Goal: Information Seeking & Learning: Learn about a topic

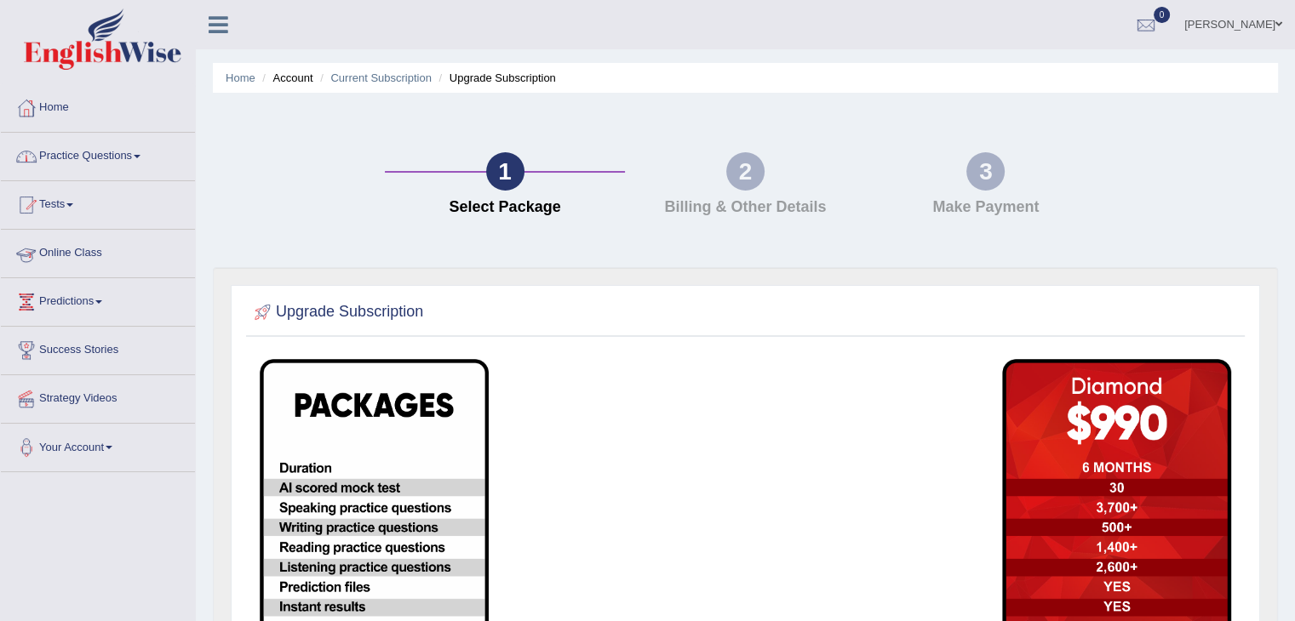
click at [94, 252] on link "Online Class" at bounding box center [98, 251] width 194 height 43
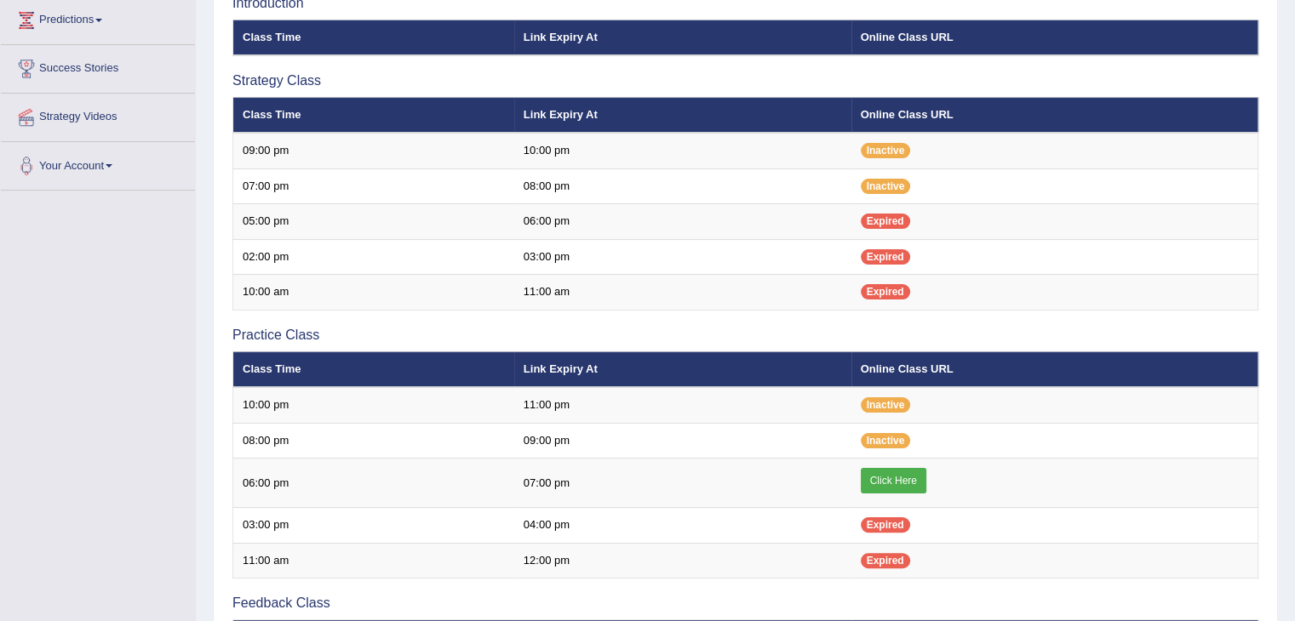
scroll to position [279, 0]
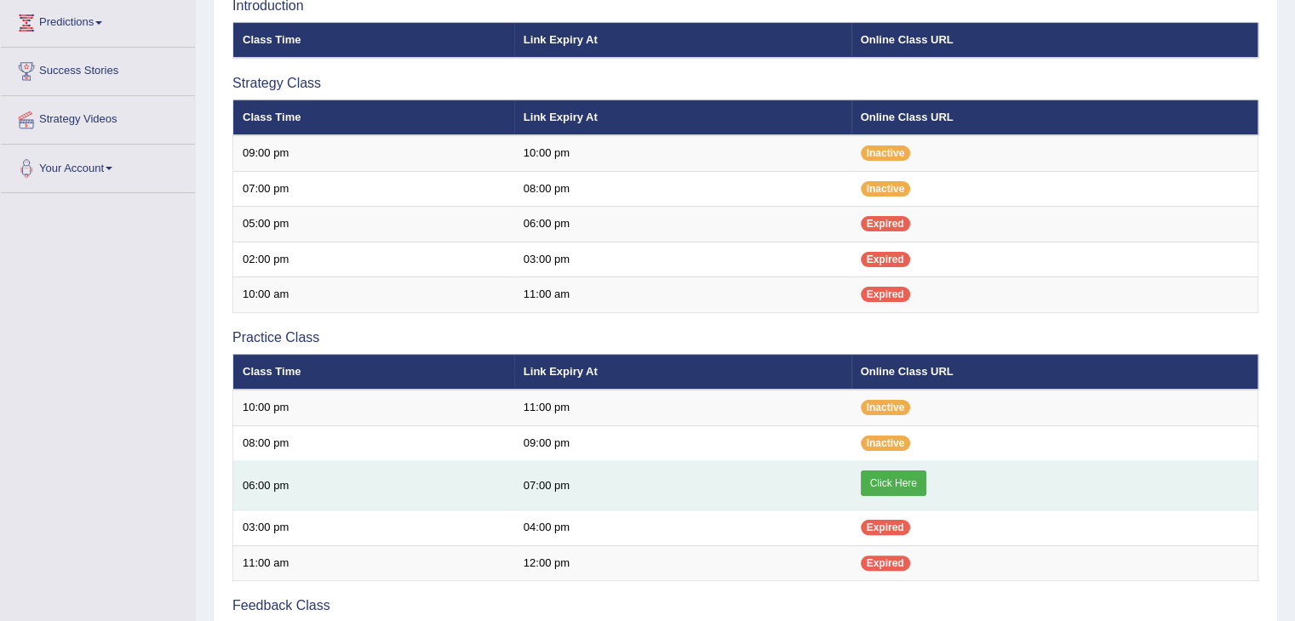
click at [895, 484] on link "Click Here" at bounding box center [894, 484] width 66 height 26
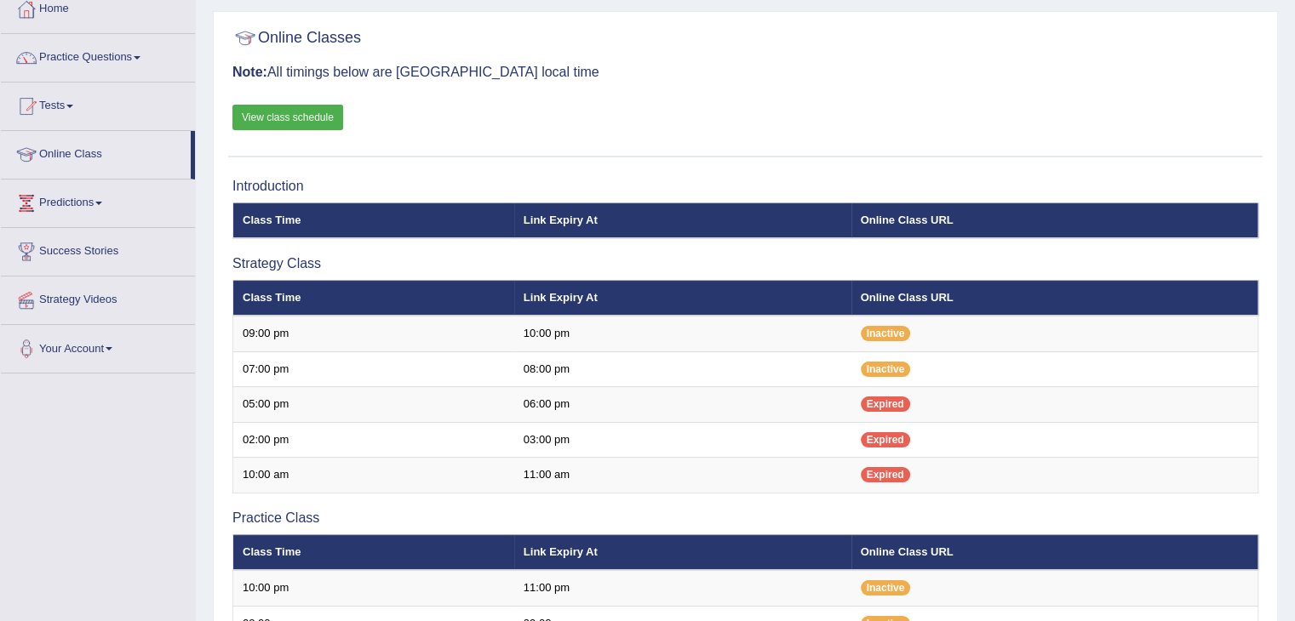
scroll to position [100, 0]
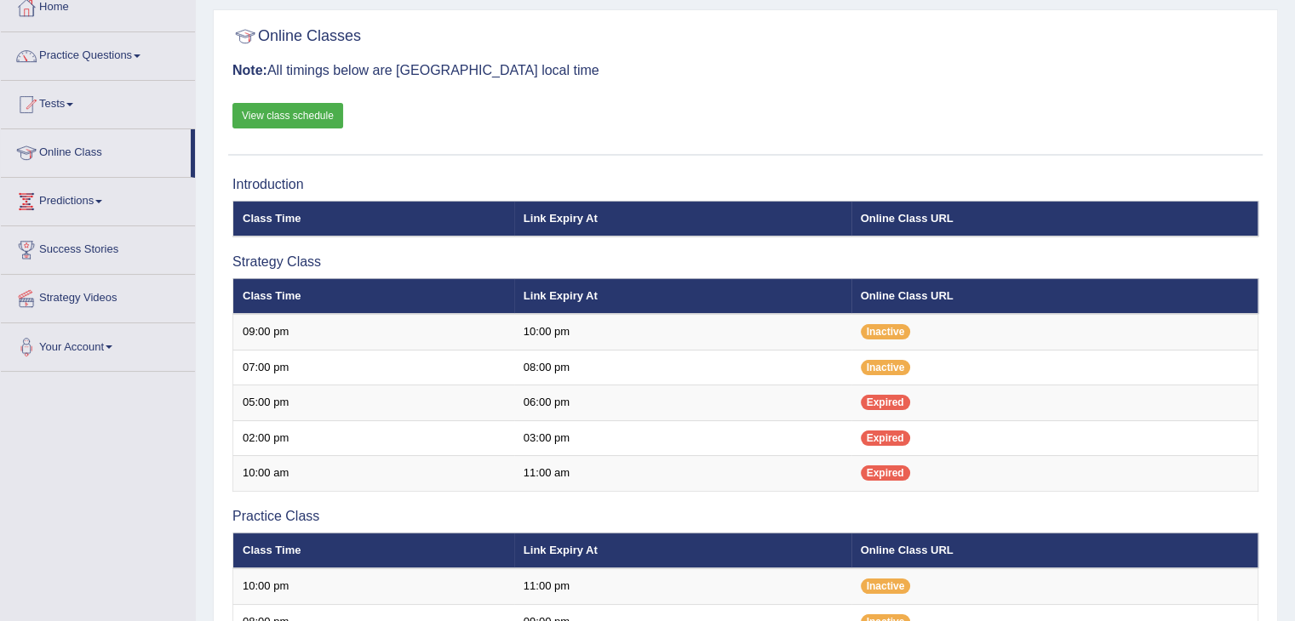
click at [295, 112] on link "View class schedule" at bounding box center [287, 116] width 111 height 26
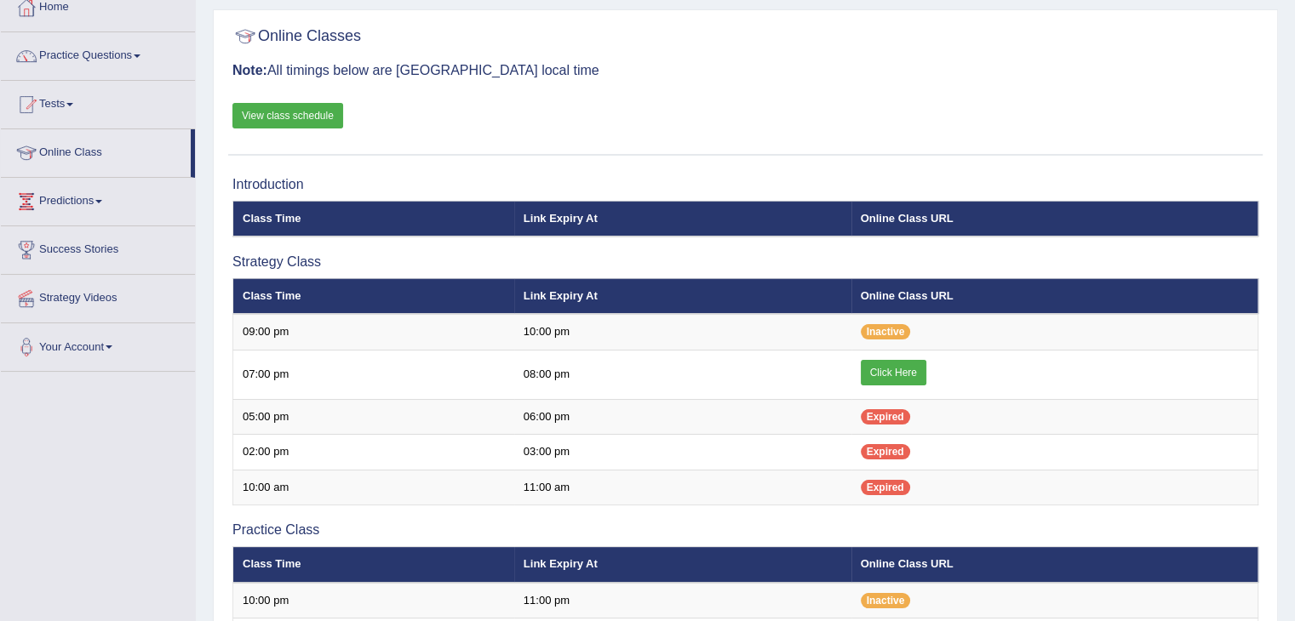
scroll to position [100, 0]
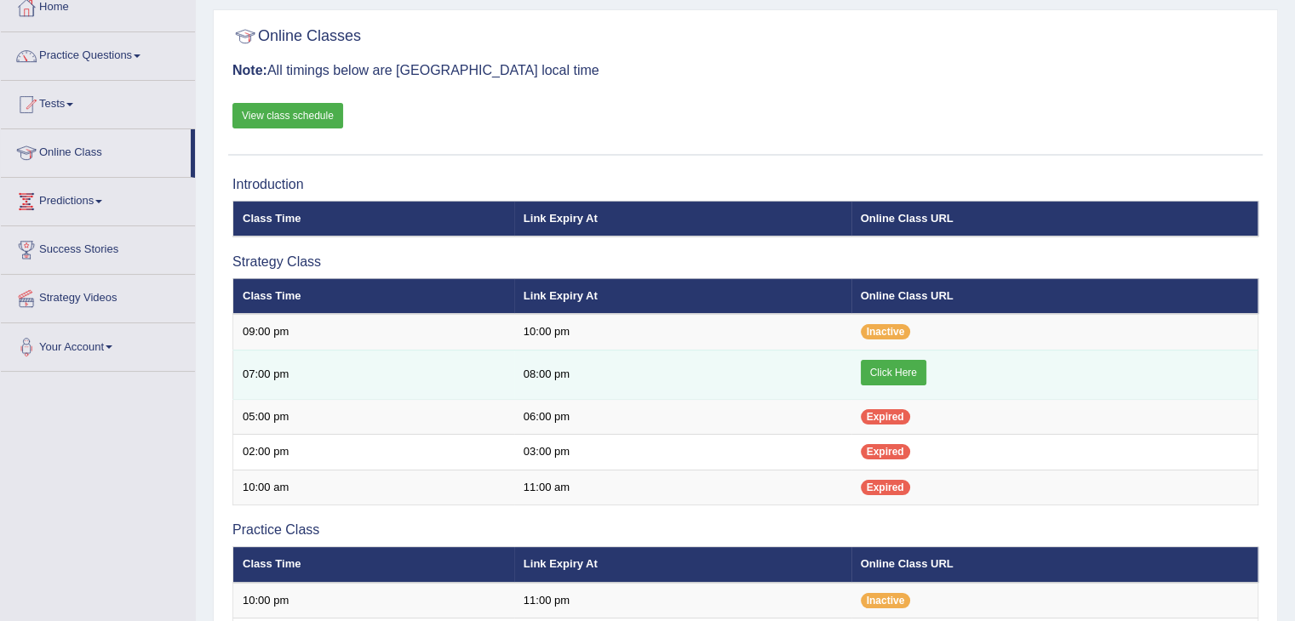
click at [885, 365] on link "Click Here" at bounding box center [894, 373] width 66 height 26
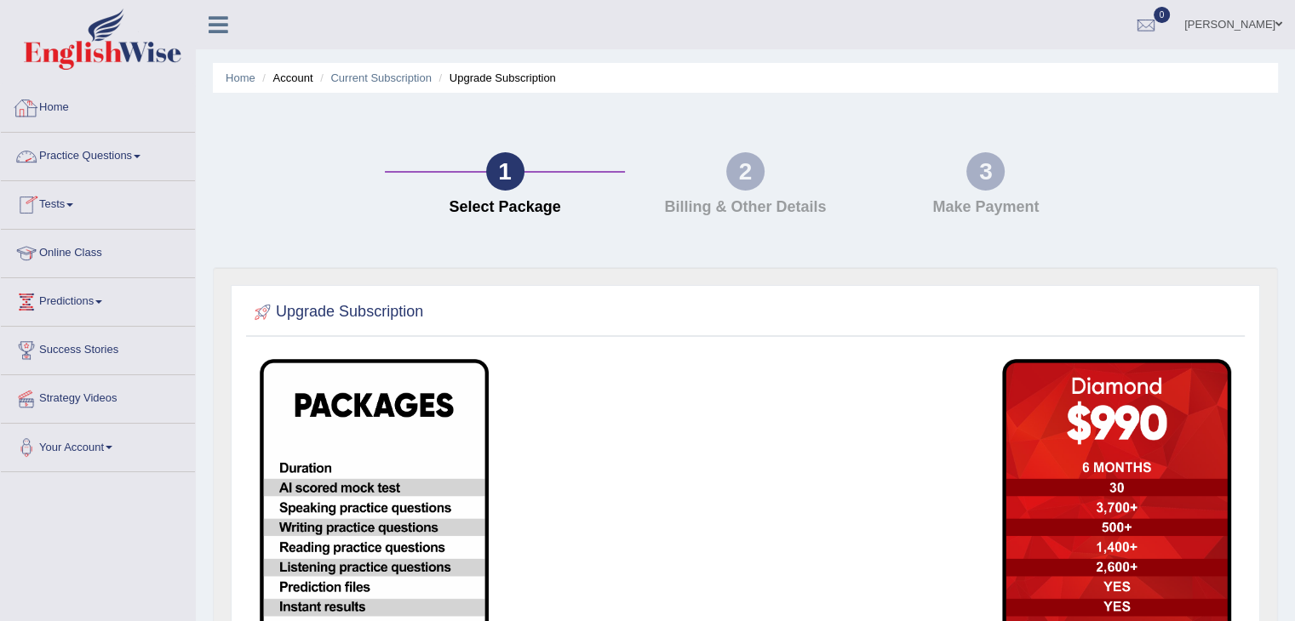
click at [83, 154] on link "Practice Questions" at bounding box center [98, 154] width 194 height 43
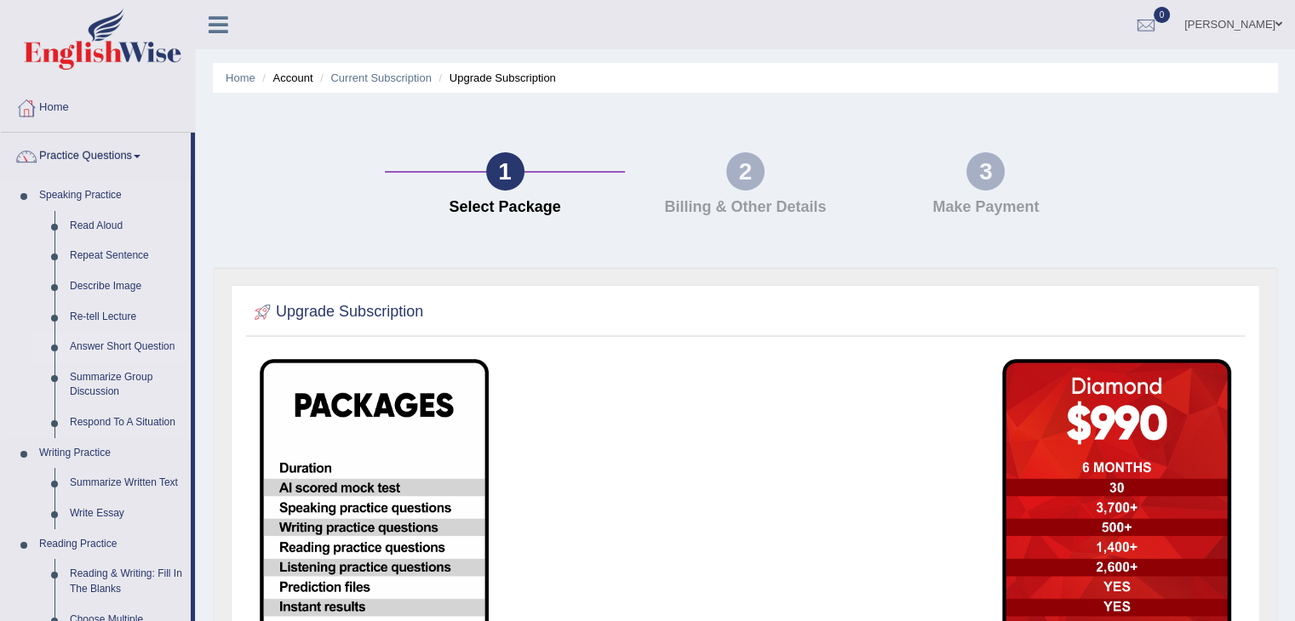
drag, startPoint x: 193, startPoint y: 181, endPoint x: 167, endPoint y: 352, distance: 173.1
click at [167, 352] on li "Practice Questions Speaking Practice Read Aloud Repeat Sentence Describe Image …" at bounding box center [98, 612] width 194 height 958
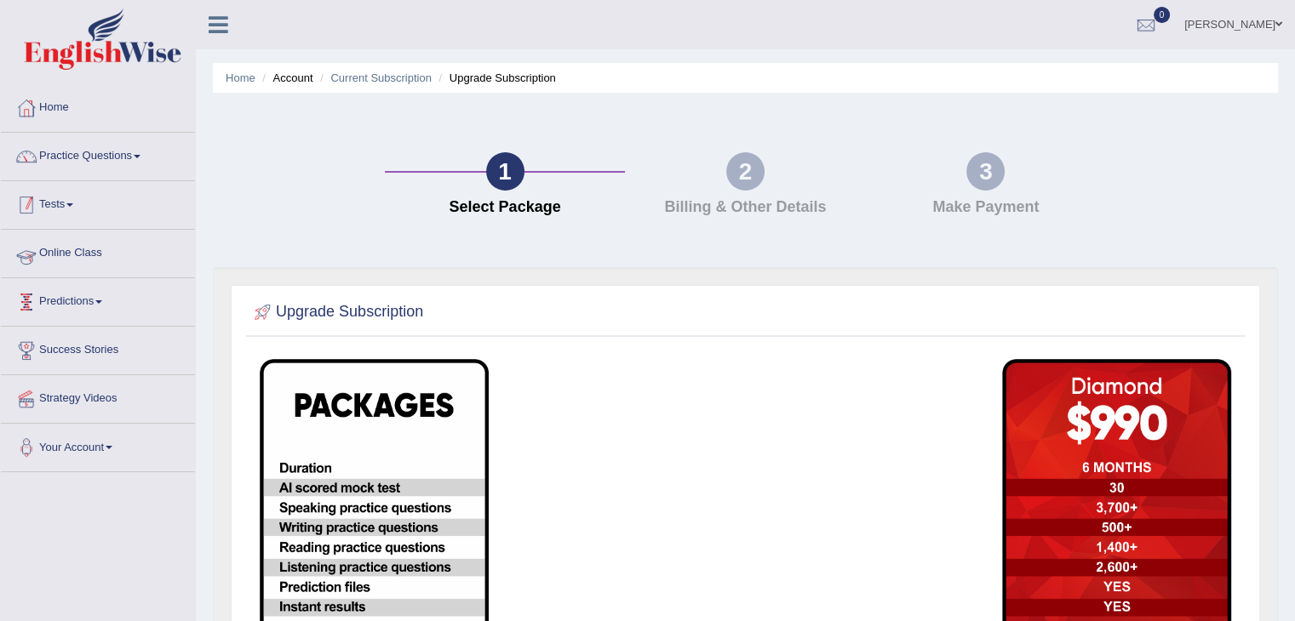
click at [167, 352] on link "Success Stories" at bounding box center [98, 348] width 194 height 43
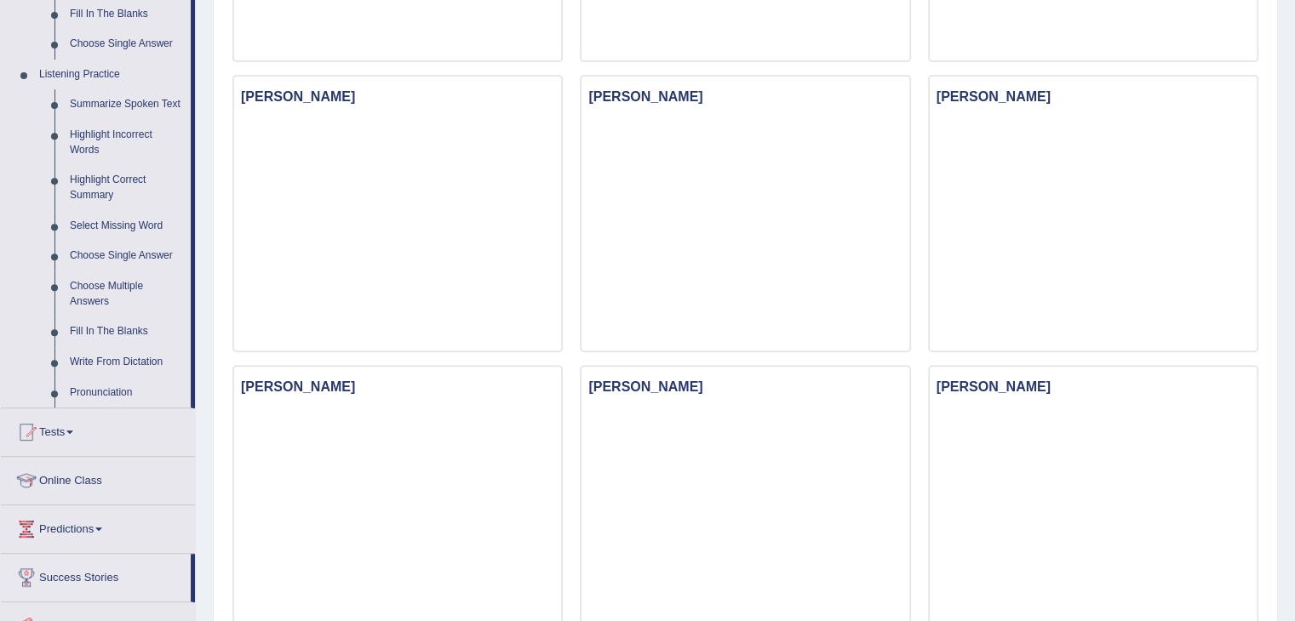
scroll to position [708, 0]
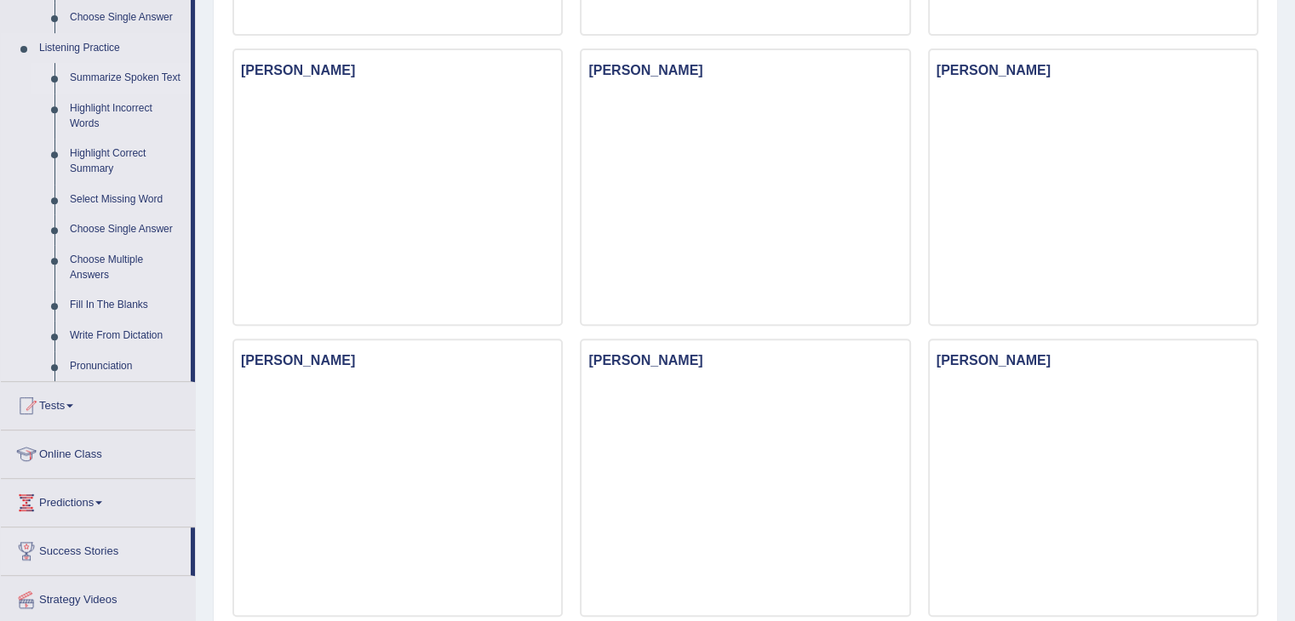
click at [121, 79] on link "Summarize Spoken Text" at bounding box center [126, 78] width 129 height 31
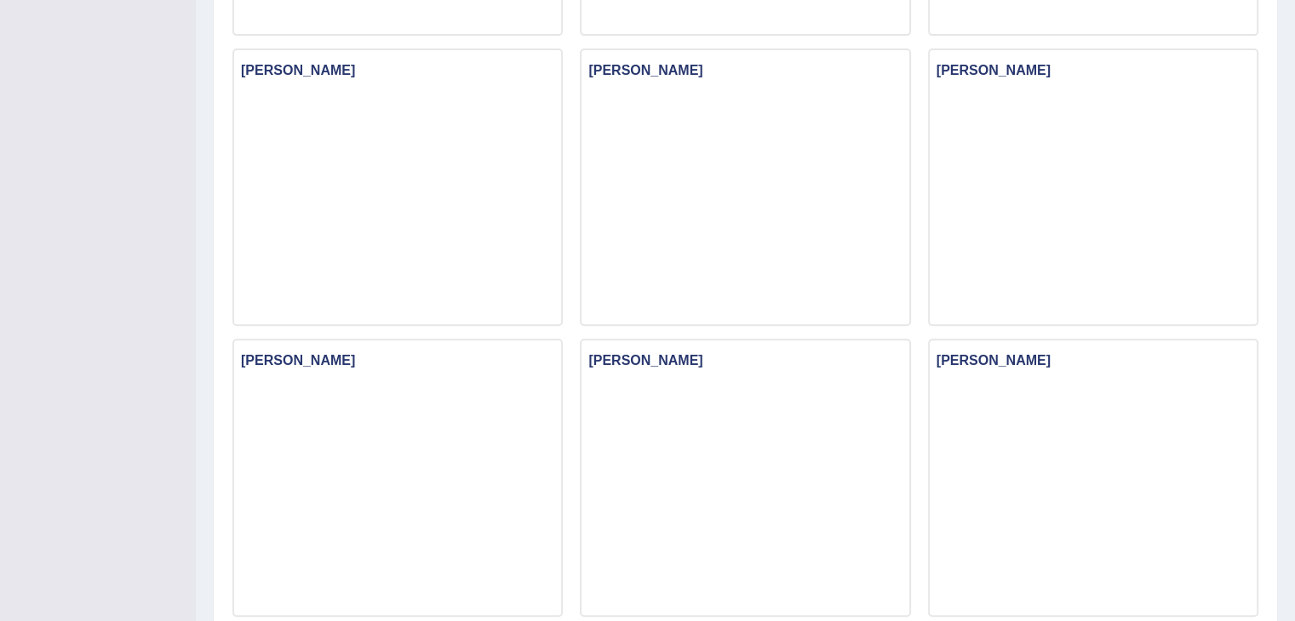
scroll to position [229, 0]
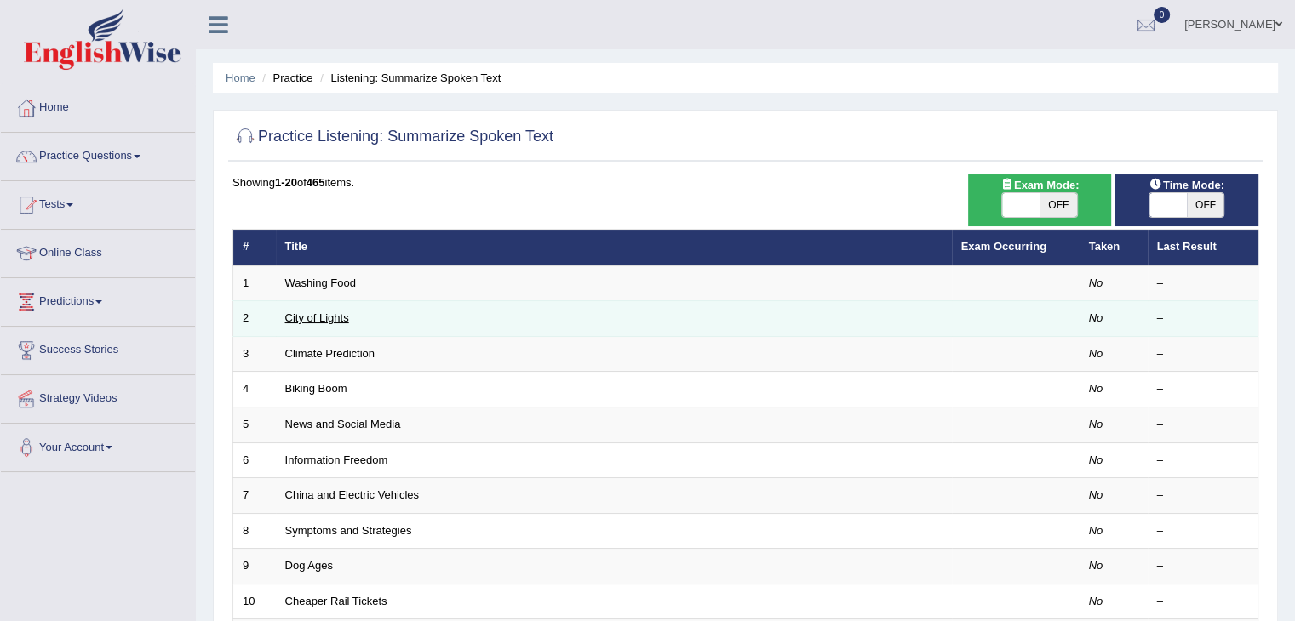
click at [314, 317] on link "City of Lights" at bounding box center [317, 318] width 64 height 13
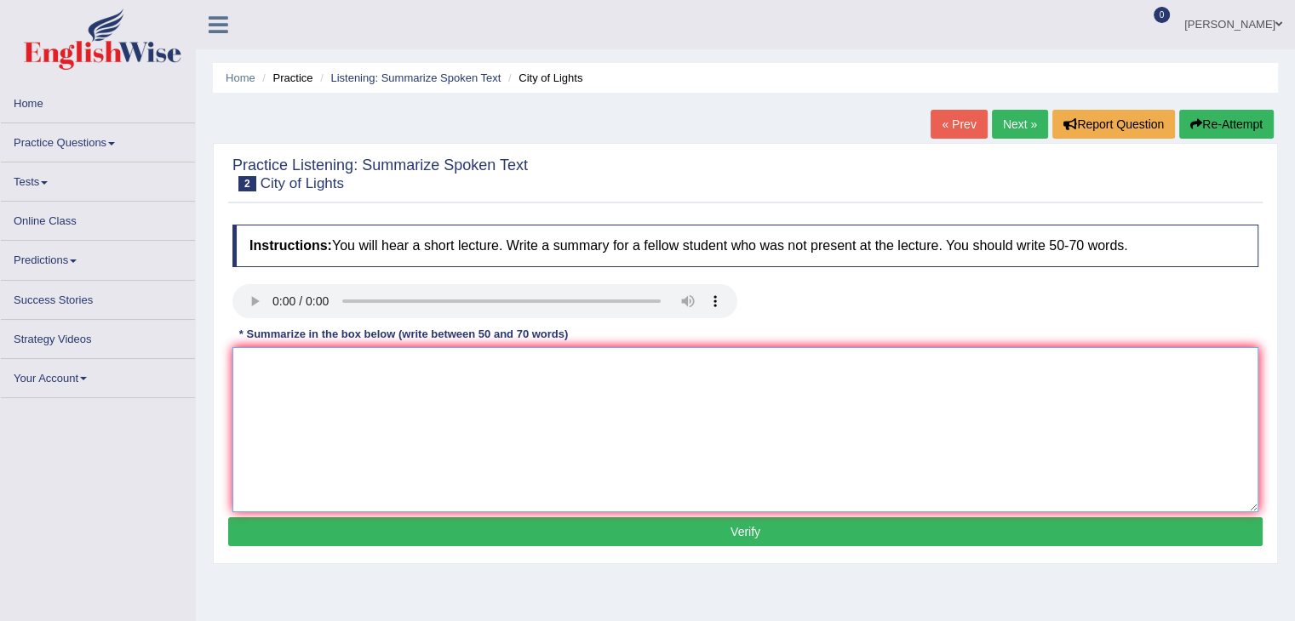
click at [344, 433] on textarea at bounding box center [745, 429] width 1026 height 165
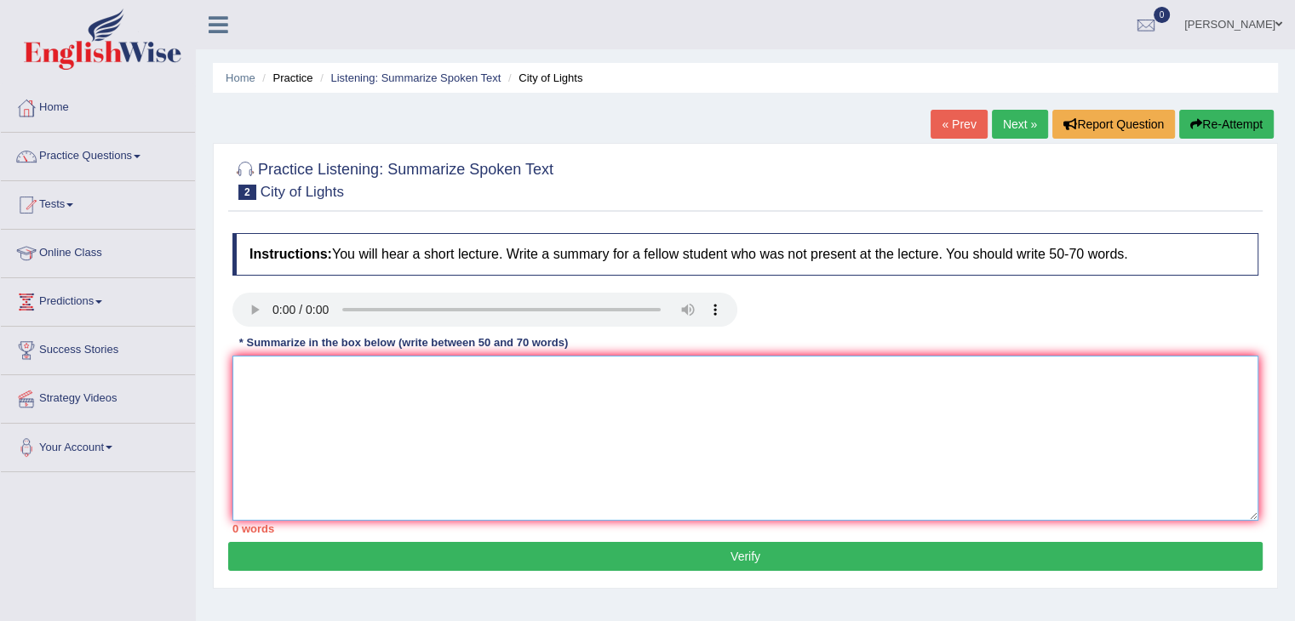
paste textarea "The speaker provided a comprehensive overview of [main topic], highlighting sev…"
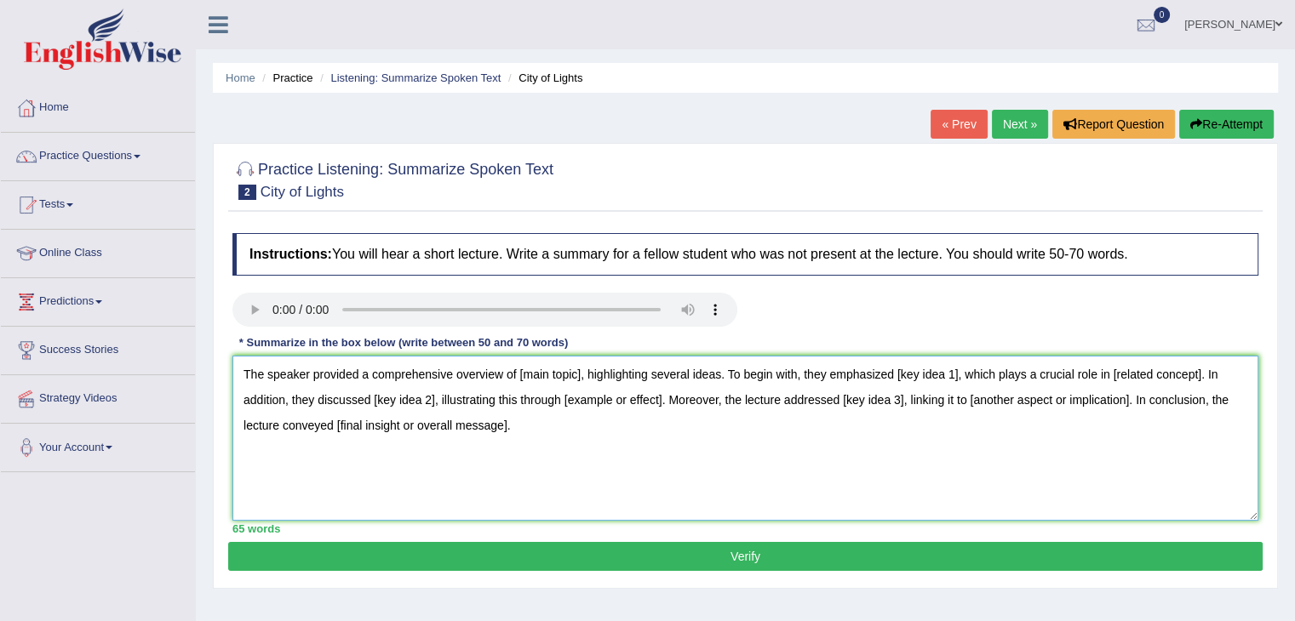
click at [558, 374] on textarea "The speaker provided a comprehensive overview of [main topic], highlighting sev…" at bounding box center [745, 438] width 1026 height 165
click at [735, 369] on textarea "The speaker provided a comprehensive overview of how artists have created city …" at bounding box center [745, 438] width 1026 height 165
click at [950, 375] on textarea "The speaker provided a comprehensive overview of how artists have created city …" at bounding box center [745, 438] width 1026 height 165
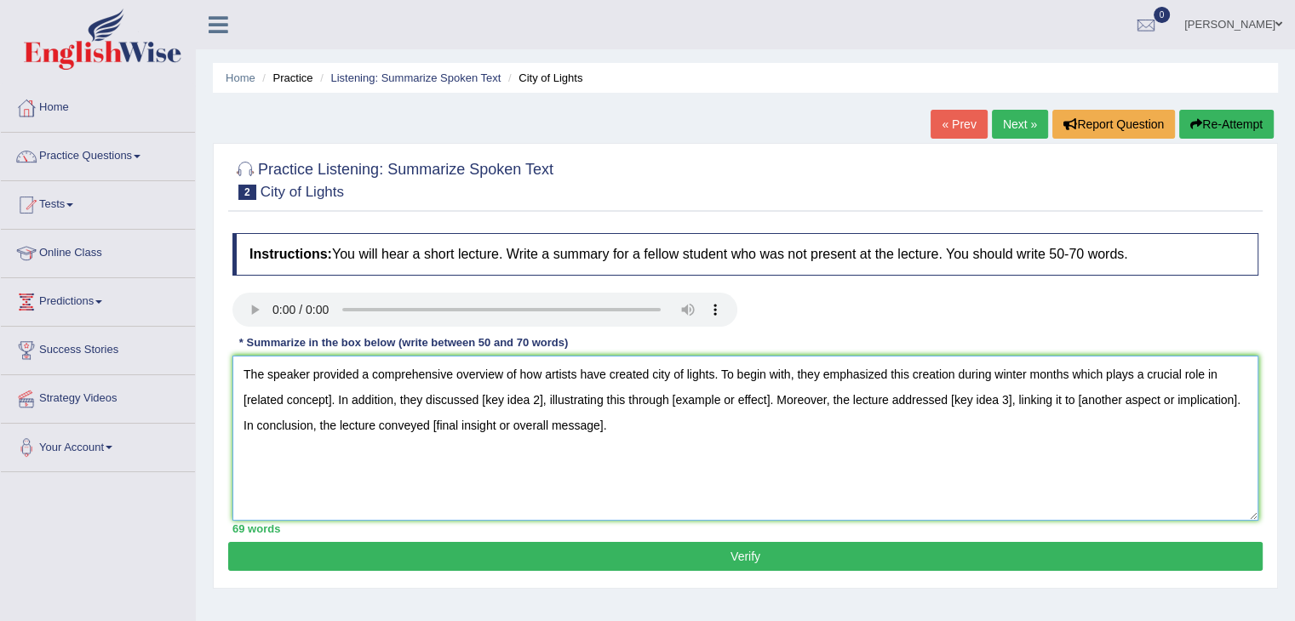
click at [326, 396] on textarea "The speaker provided a comprehensive overview of how artists have created city …" at bounding box center [745, 438] width 1026 height 165
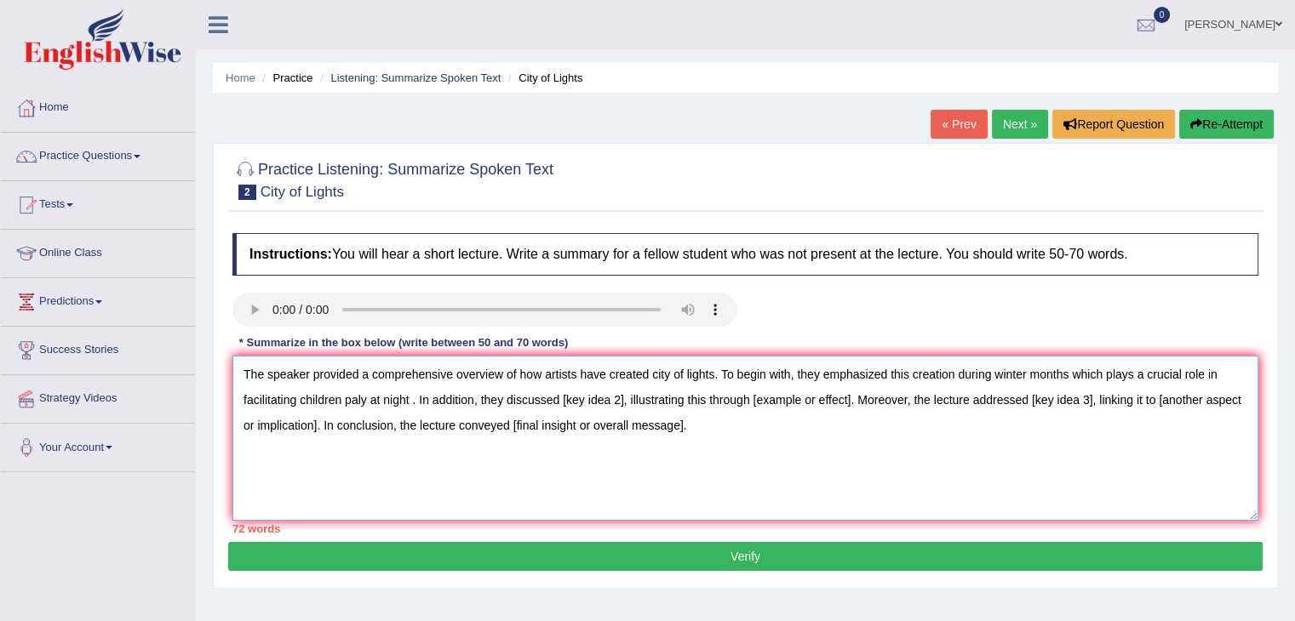
click at [618, 396] on textarea "The speaker provided a comprehensive overview of how artists have created city …" at bounding box center [745, 438] width 1026 height 165
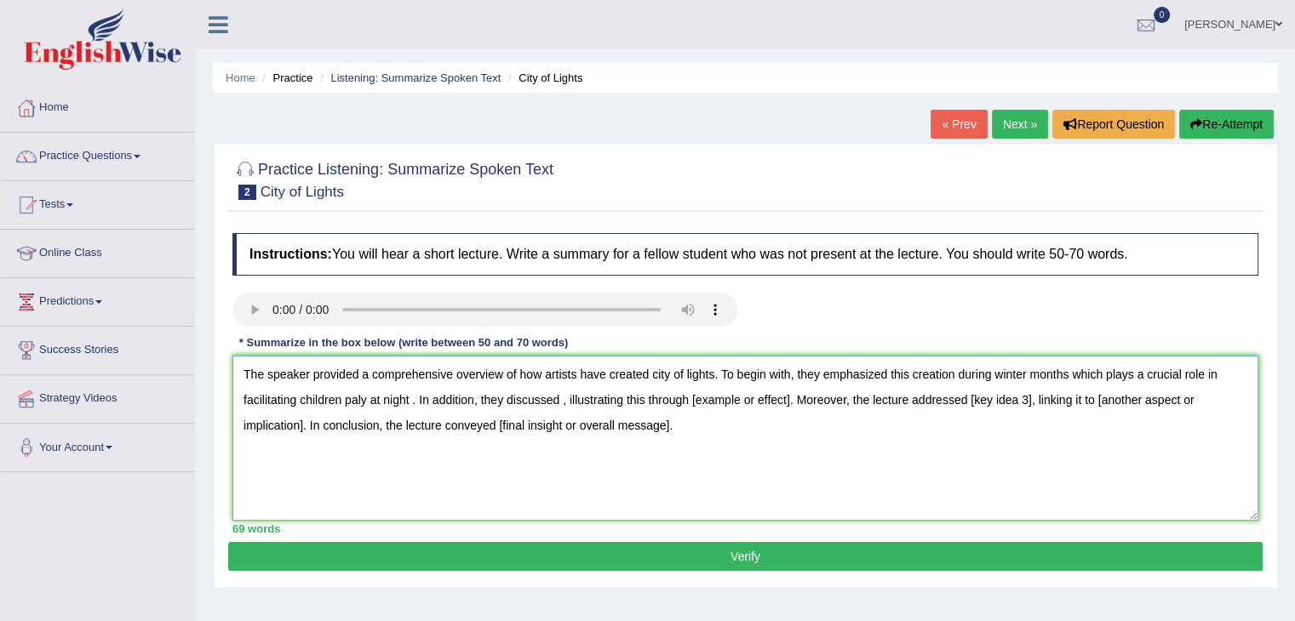
click at [618, 396] on textarea "The speaker provided a comprehensive overview of how artists have created city …" at bounding box center [745, 438] width 1026 height 165
drag, startPoint x: 619, startPoint y: 396, endPoint x: 542, endPoint y: 396, distance: 76.6
click at [542, 396] on textarea "The speaker provided a comprehensive overview of how artists have created city …" at bounding box center [745, 438] width 1026 height 165
click at [558, 399] on textarea "The speaker provided a comprehensive overview of how artists have created city …" at bounding box center [745, 438] width 1026 height 165
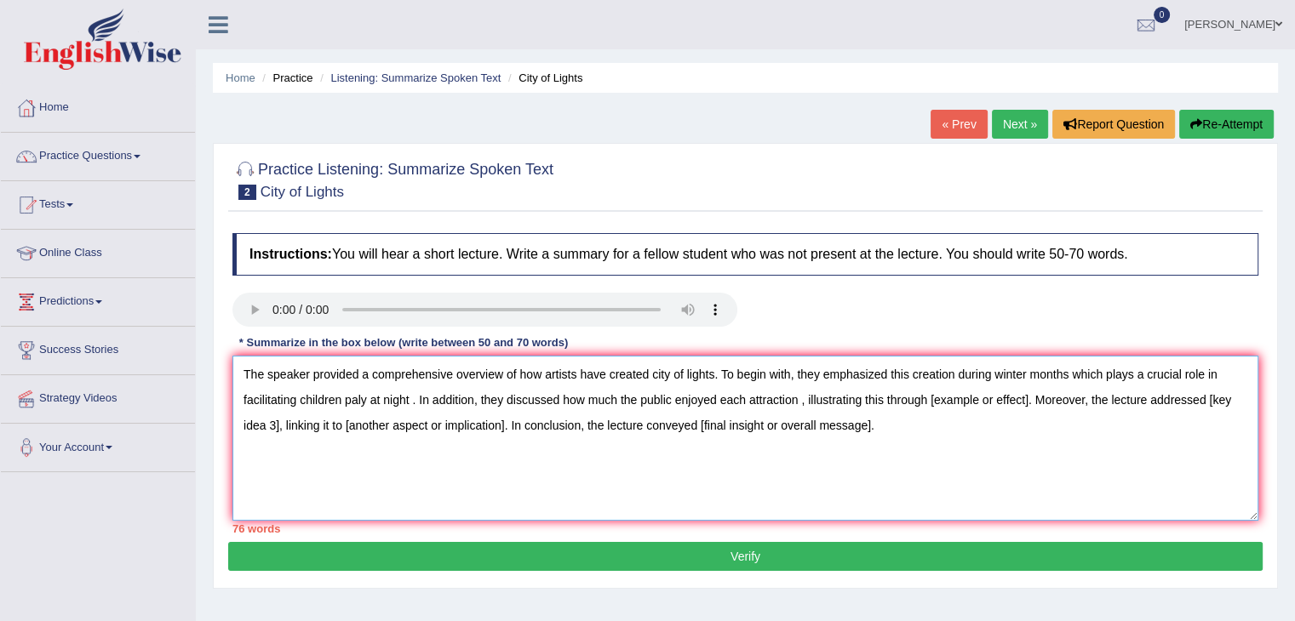
click at [1022, 399] on textarea "The speaker provided a comprehensive overview of how artists have created city …" at bounding box center [745, 438] width 1026 height 165
click at [1170, 397] on textarea "The speaker provided a comprehensive overview of how artists have created city …" at bounding box center [745, 438] width 1026 height 165
click at [284, 426] on textarea "The speaker provided a comprehensive overview of how artists have created city …" at bounding box center [745, 438] width 1026 height 165
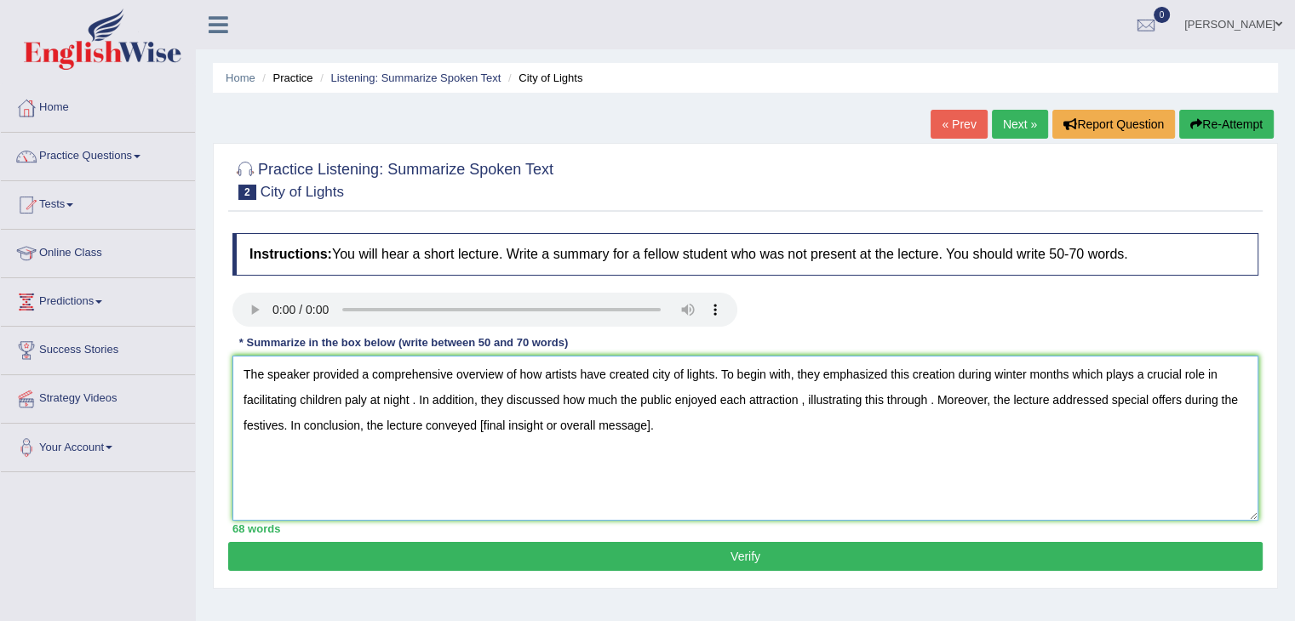
click at [651, 425] on textarea "The speaker provided a comprehensive overview of how artists have created city …" at bounding box center [745, 438] width 1026 height 165
click at [495, 429] on textarea "The speaker provided a comprehensive overview of how artists have created city …" at bounding box center [745, 438] width 1026 height 165
click at [520, 422] on textarea "The speaker provided a comprehensive overview of how artists have created city …" at bounding box center [745, 438] width 1026 height 165
click at [649, 398] on textarea "The speaker provided a comprehensive overview of how artists have created city …" at bounding box center [745, 438] width 1026 height 165
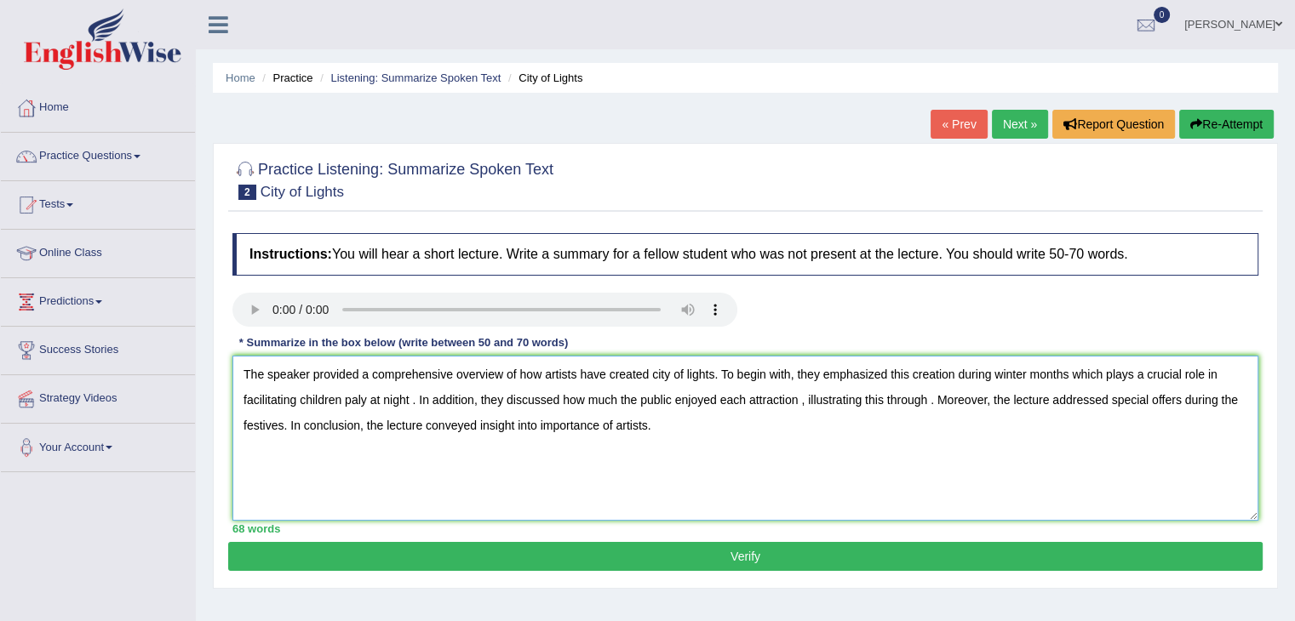
click at [649, 433] on textarea "The speaker provided a comprehensive overview of how artists have created city …" at bounding box center [745, 438] width 1026 height 165
click at [916, 374] on textarea "The speaker provided a comprehensive overview of how artists have created city …" at bounding box center [745, 438] width 1026 height 165
click at [1135, 378] on textarea "The speaker provided a comprehensive overview of how artists have created city …" at bounding box center [745, 438] width 1026 height 165
click at [439, 415] on textarea "The speaker provided a comprehensive overview of how artists have created city …" at bounding box center [745, 438] width 1026 height 165
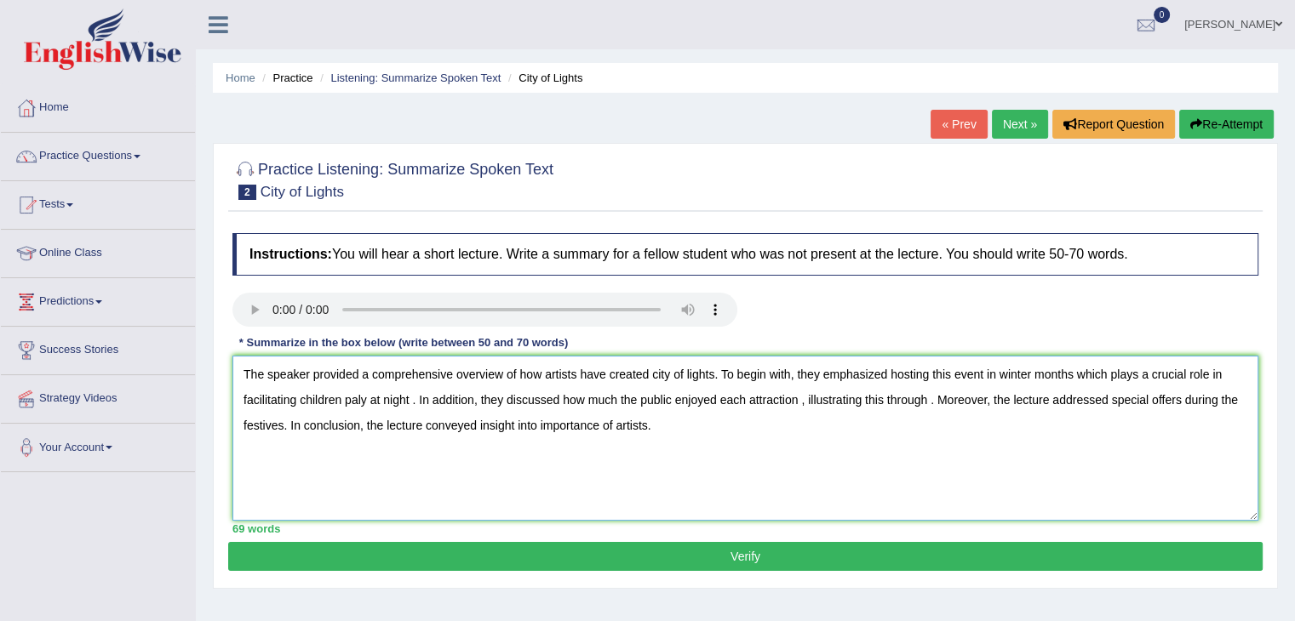
click at [664, 427] on textarea "The speaker provided a comprehensive overview of how artists have created city …" at bounding box center [745, 438] width 1026 height 165
click at [538, 445] on textarea "The speaker provided a comprehensive overview of how artists have created city …" at bounding box center [745, 438] width 1026 height 165
click at [928, 398] on textarea "The speaker provided a comprehensive overview of how artists have created city …" at bounding box center [745, 438] width 1026 height 165
click at [927, 398] on textarea "The speaker provided a comprehensive overview of how artists have created city …" at bounding box center [745, 438] width 1026 height 165
click at [521, 425] on textarea "The speaker provided a comprehensive overview of how artists have created city …" at bounding box center [745, 438] width 1026 height 165
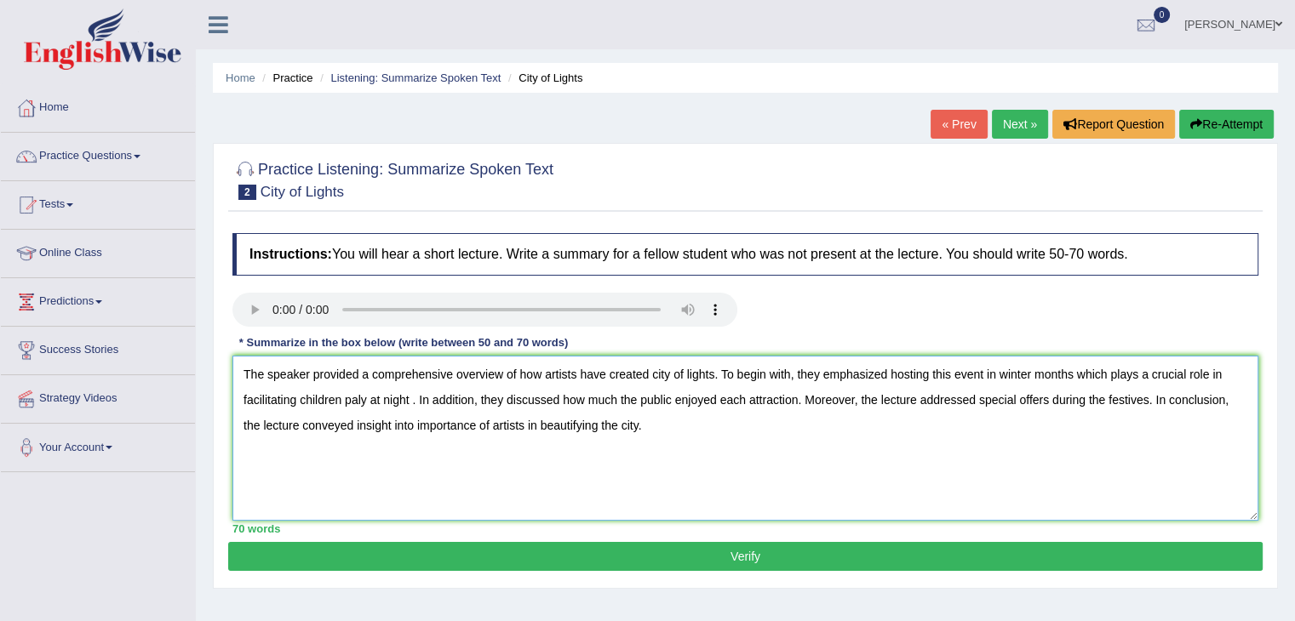
click at [733, 443] on textarea "The speaker provided a comprehensive overview of how artists have created city …" at bounding box center [745, 438] width 1026 height 165
click at [1039, 447] on textarea "The speaker provided a comprehensive overview of how artists have created city …" at bounding box center [745, 438] width 1026 height 165
click at [1134, 379] on textarea "The speaker provided a comprehensive overview of how artists have created city …" at bounding box center [745, 438] width 1026 height 165
click at [1072, 374] on textarea "The speaker provided a comprehensive overview of how artists have created city …" at bounding box center [745, 438] width 1026 height 165
click at [1135, 379] on textarea "The speaker provided a comprehensive overview of how artists have created city …" at bounding box center [745, 438] width 1026 height 165
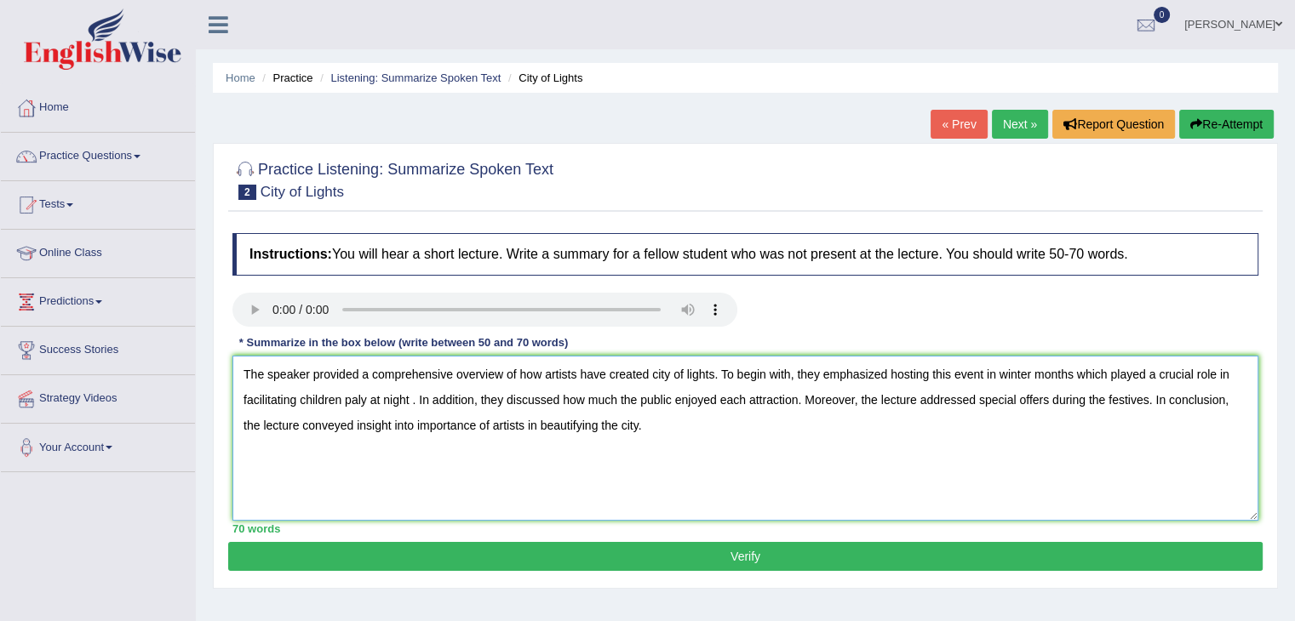
click at [368, 396] on textarea "The speaker provided a comprehensive overview of how artists have created city …" at bounding box center [745, 438] width 1026 height 165
click at [463, 447] on textarea "The speaker provided a comprehensive overview of how artists have created city …" at bounding box center [745, 438] width 1026 height 165
click at [620, 424] on textarea "The speaker provided a comprehensive overview of how artists have created city …" at bounding box center [745, 438] width 1026 height 165
type textarea "The speaker provided a comprehensive overview of how artists have created city …"
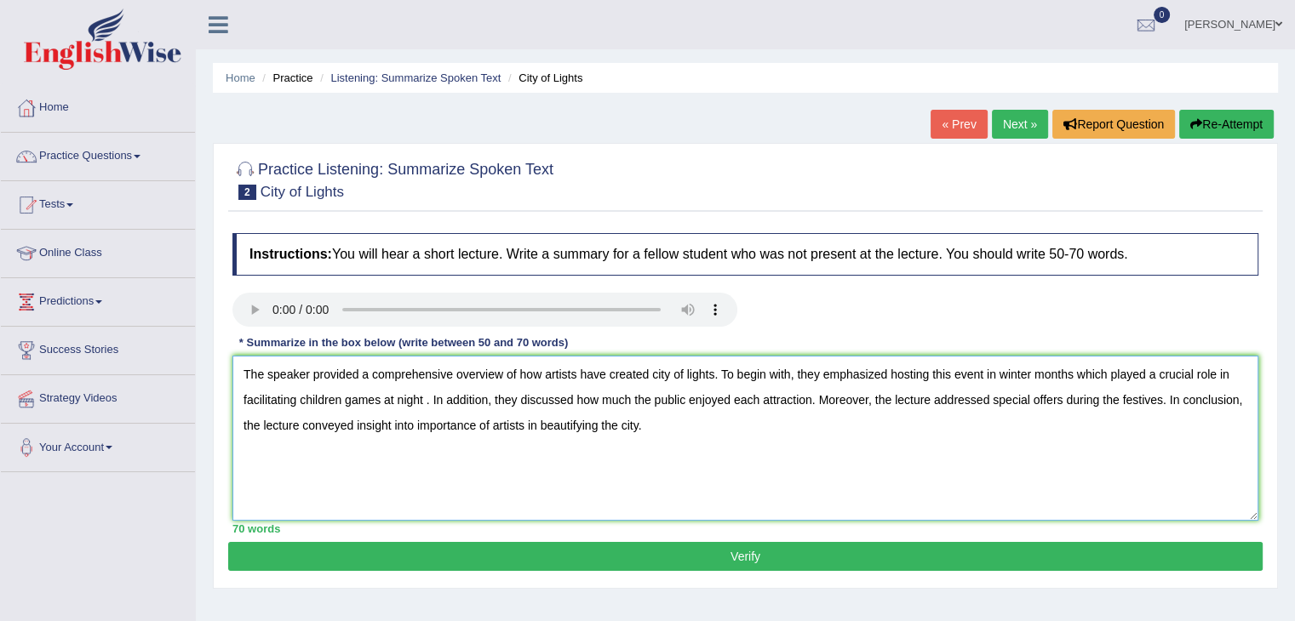
click at [1025, 445] on textarea "The speaker provided a comprehensive overview of how artists have created city …" at bounding box center [745, 438] width 1026 height 165
click at [818, 553] on button "Verify" at bounding box center [745, 556] width 1034 height 29
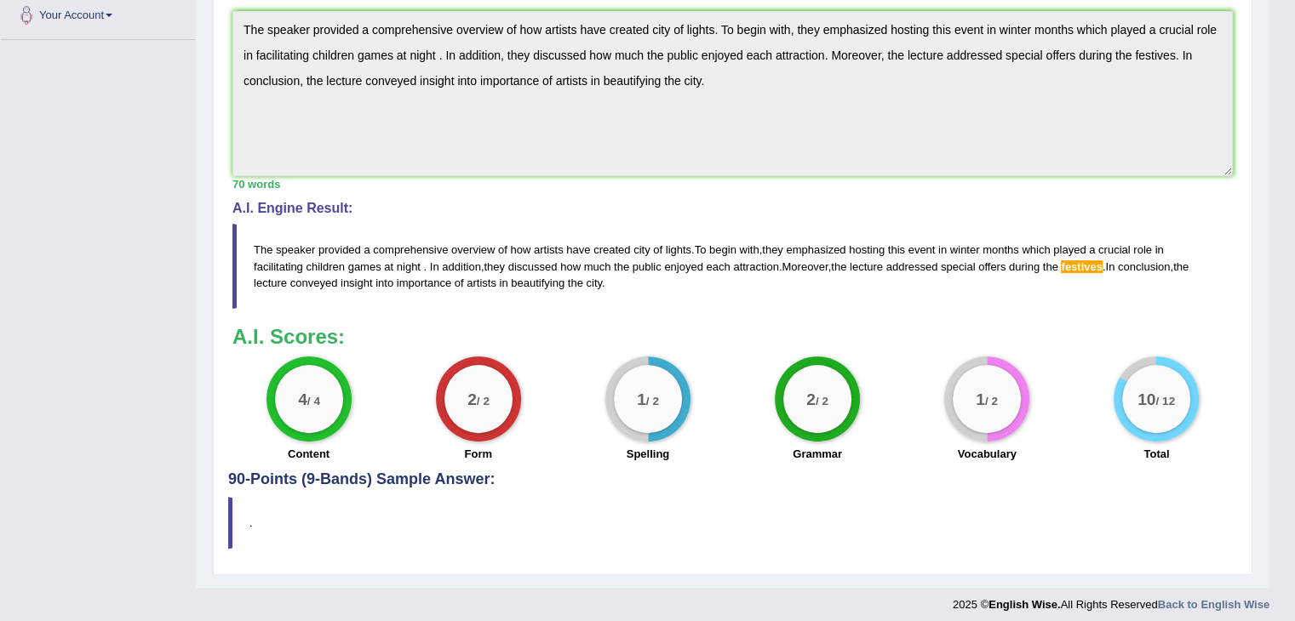
scroll to position [440, 0]
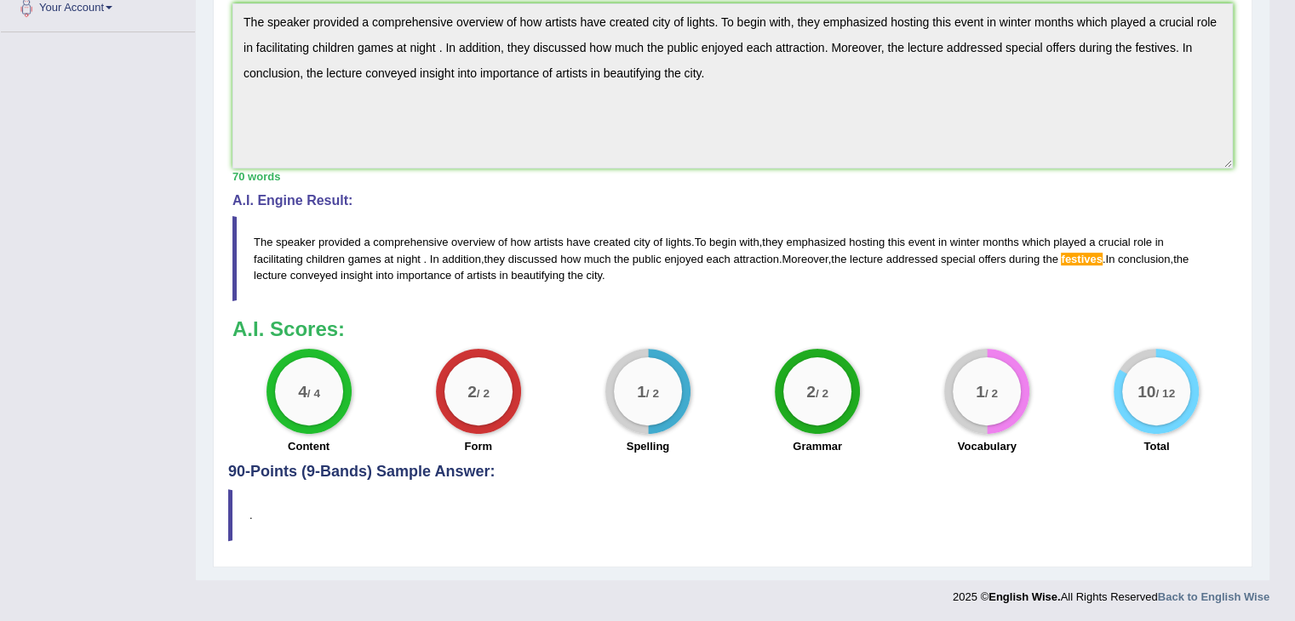
click at [1095, 501] on blockquote "." at bounding box center [732, 515] width 1009 height 52
click at [1231, 318] on h3 "A.I. Scores:" at bounding box center [732, 329] width 1000 height 22
